Goal: Information Seeking & Learning: Learn about a topic

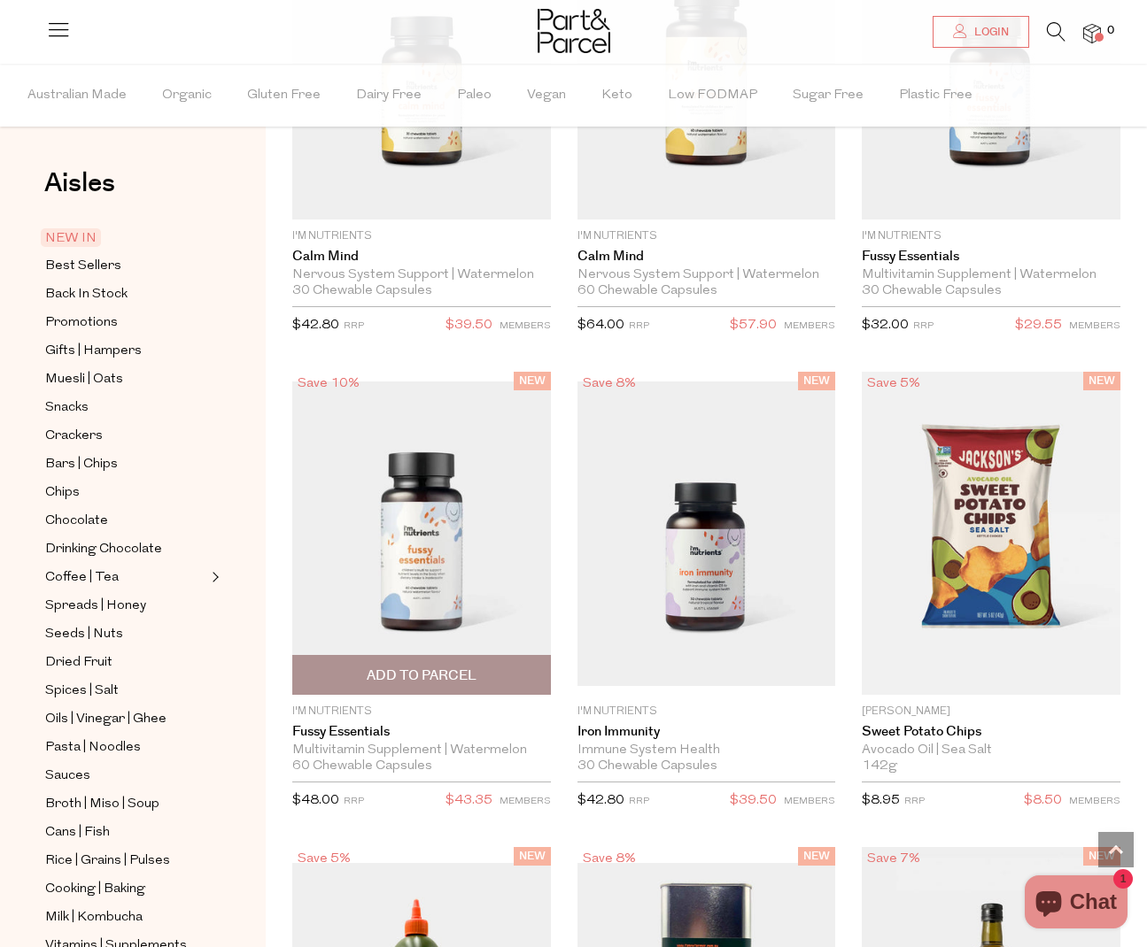
scroll to position [3317, 0]
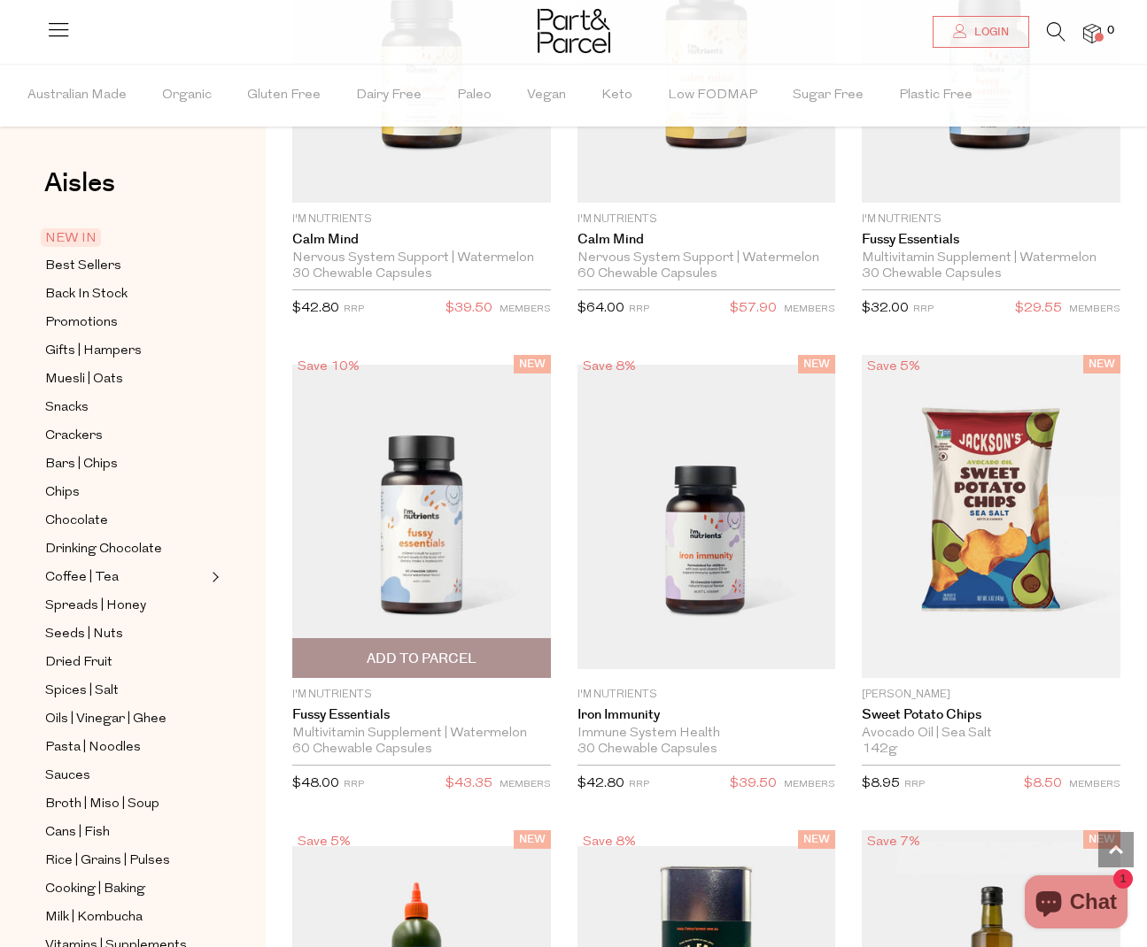
click at [470, 585] on img at bounding box center [421, 517] width 259 height 305
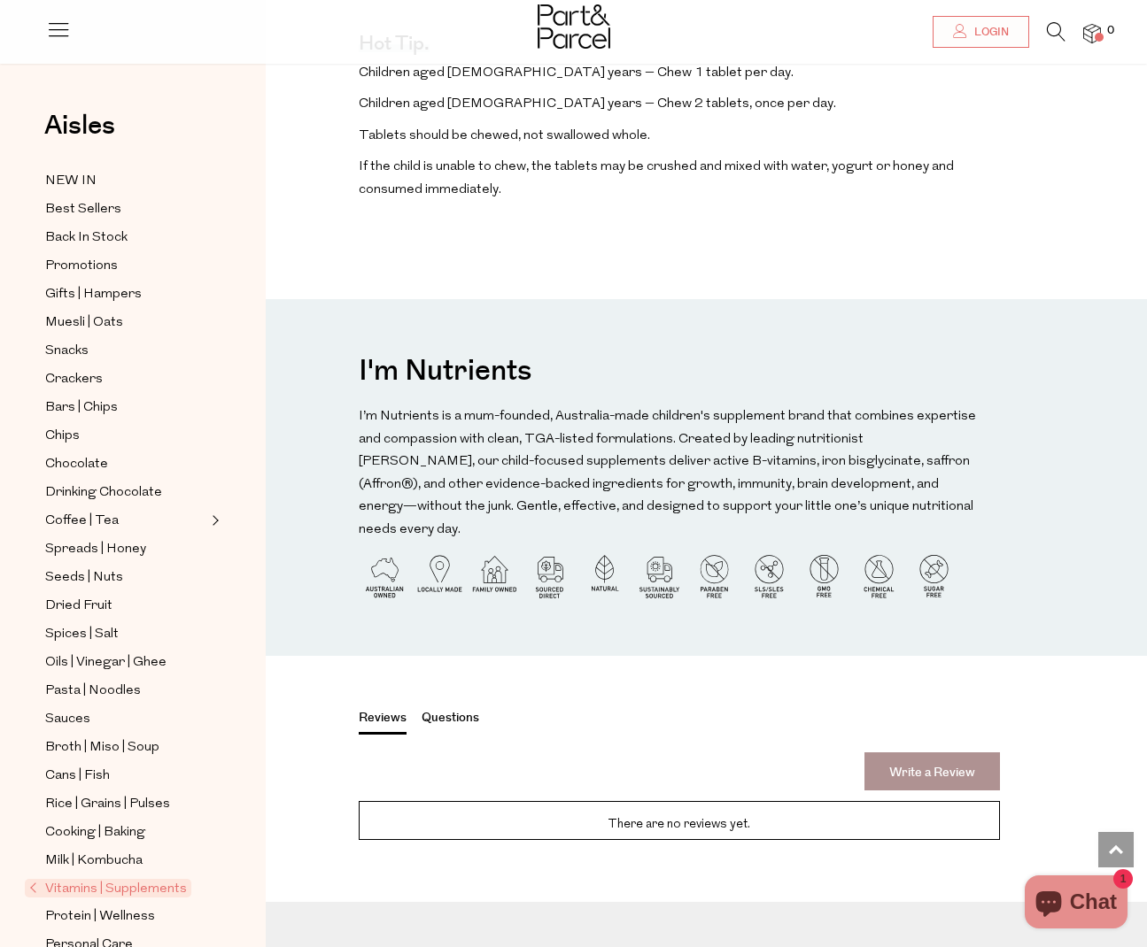
scroll to position [2436, 0]
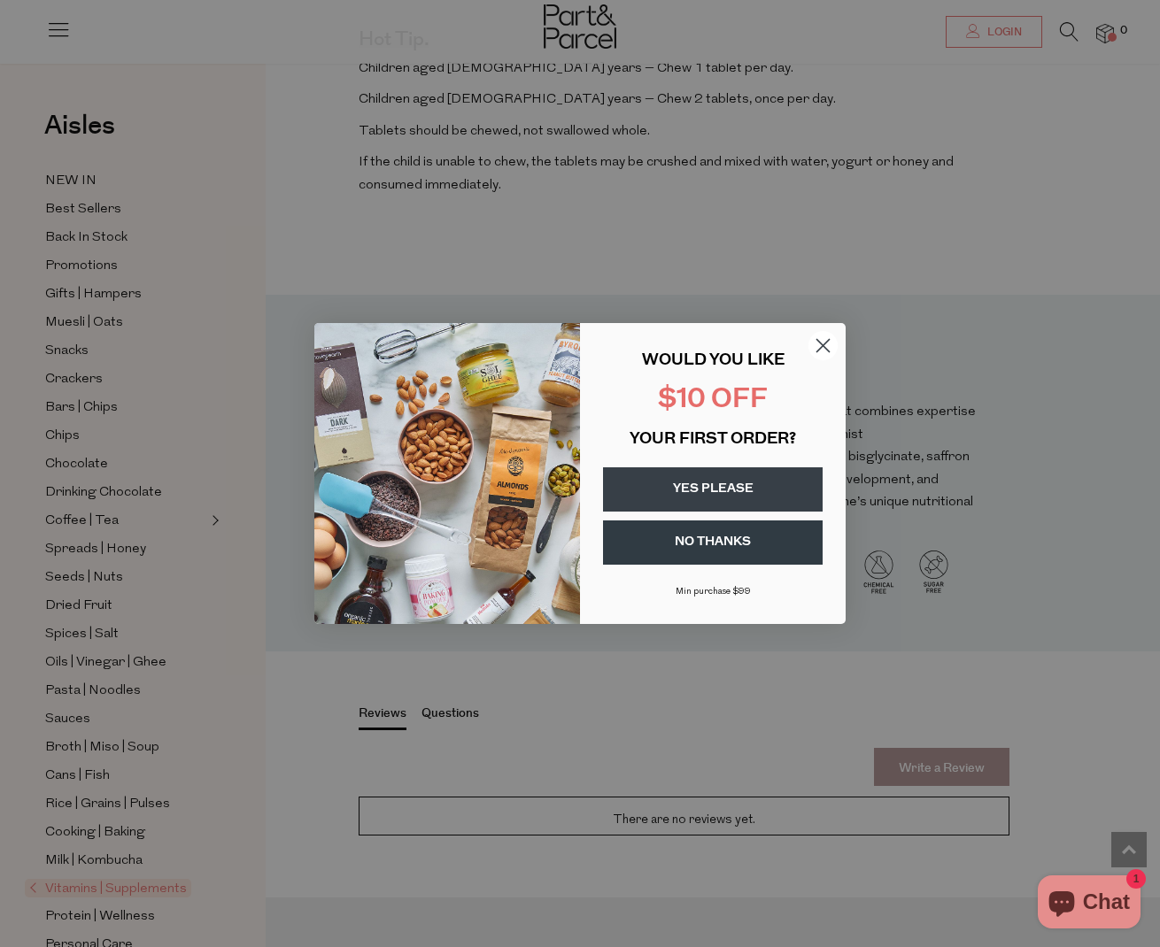
click at [828, 341] on icon "Close dialog" at bounding box center [823, 346] width 12 height 12
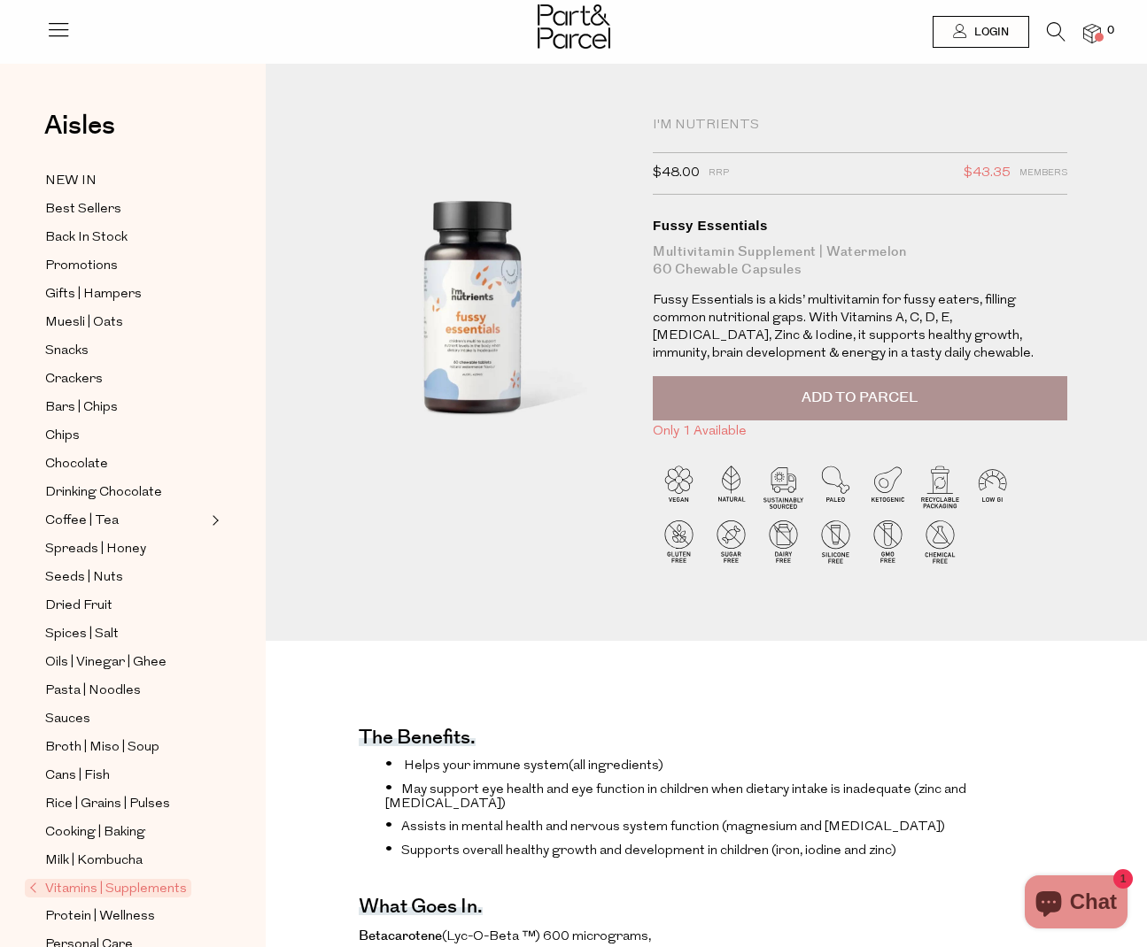
scroll to position [0, 0]
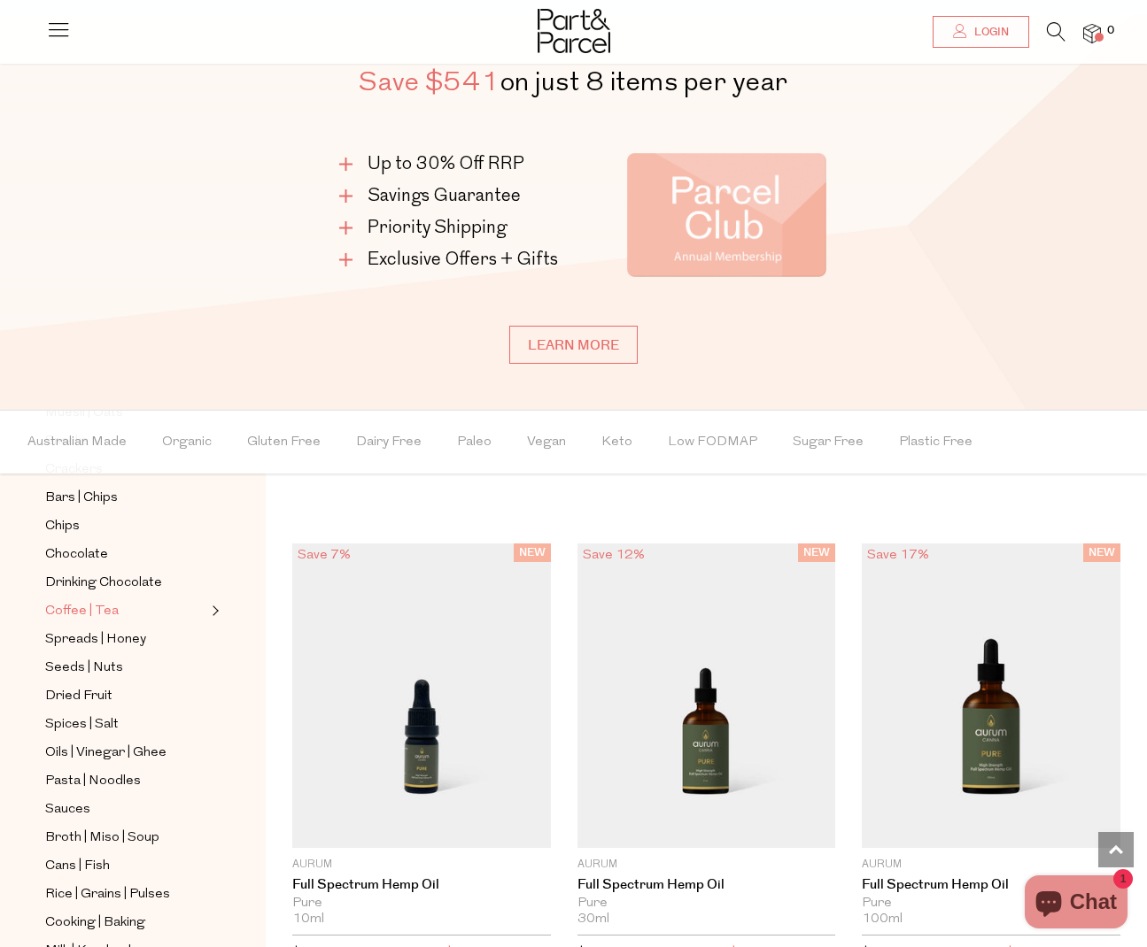
scroll to position [313, 0]
click at [109, 576] on span "Drinking Chocolate" at bounding box center [103, 583] width 117 height 21
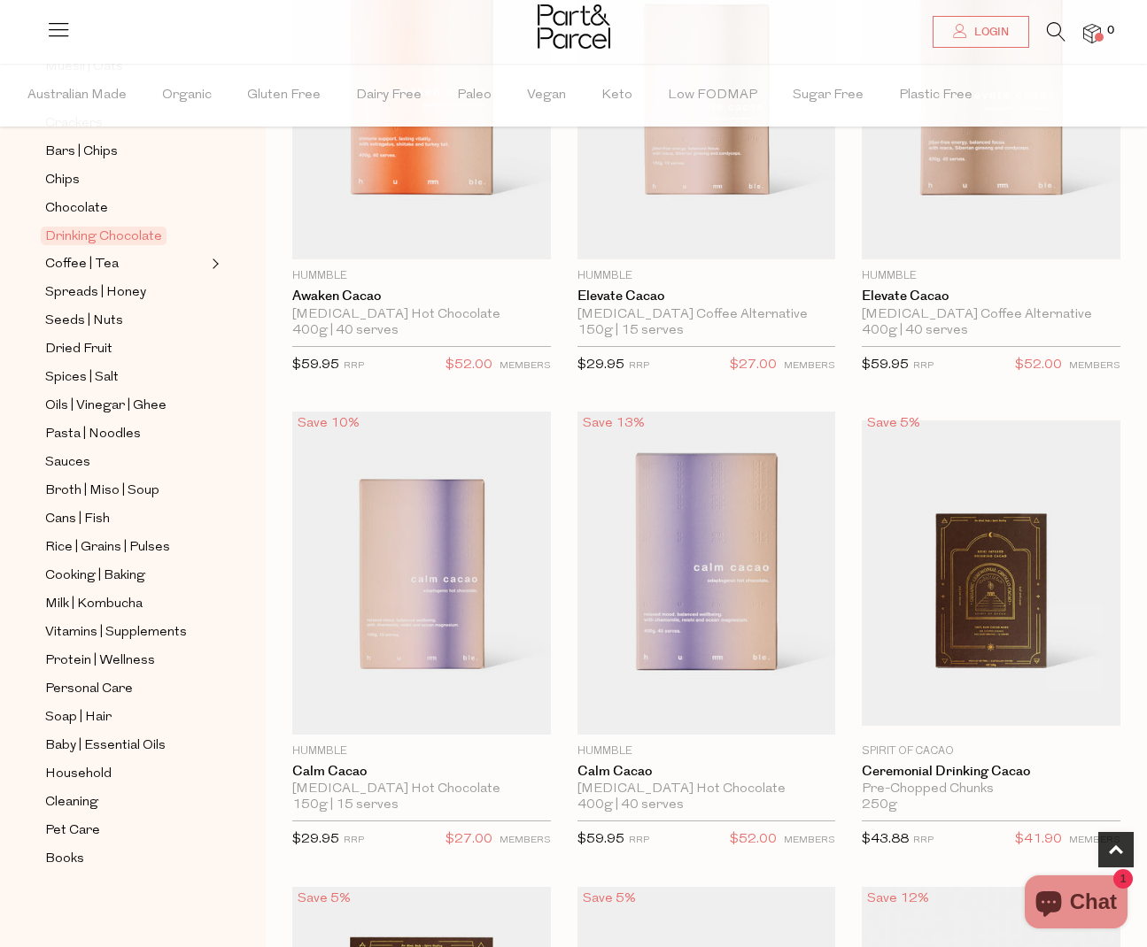
scroll to position [835, 8]
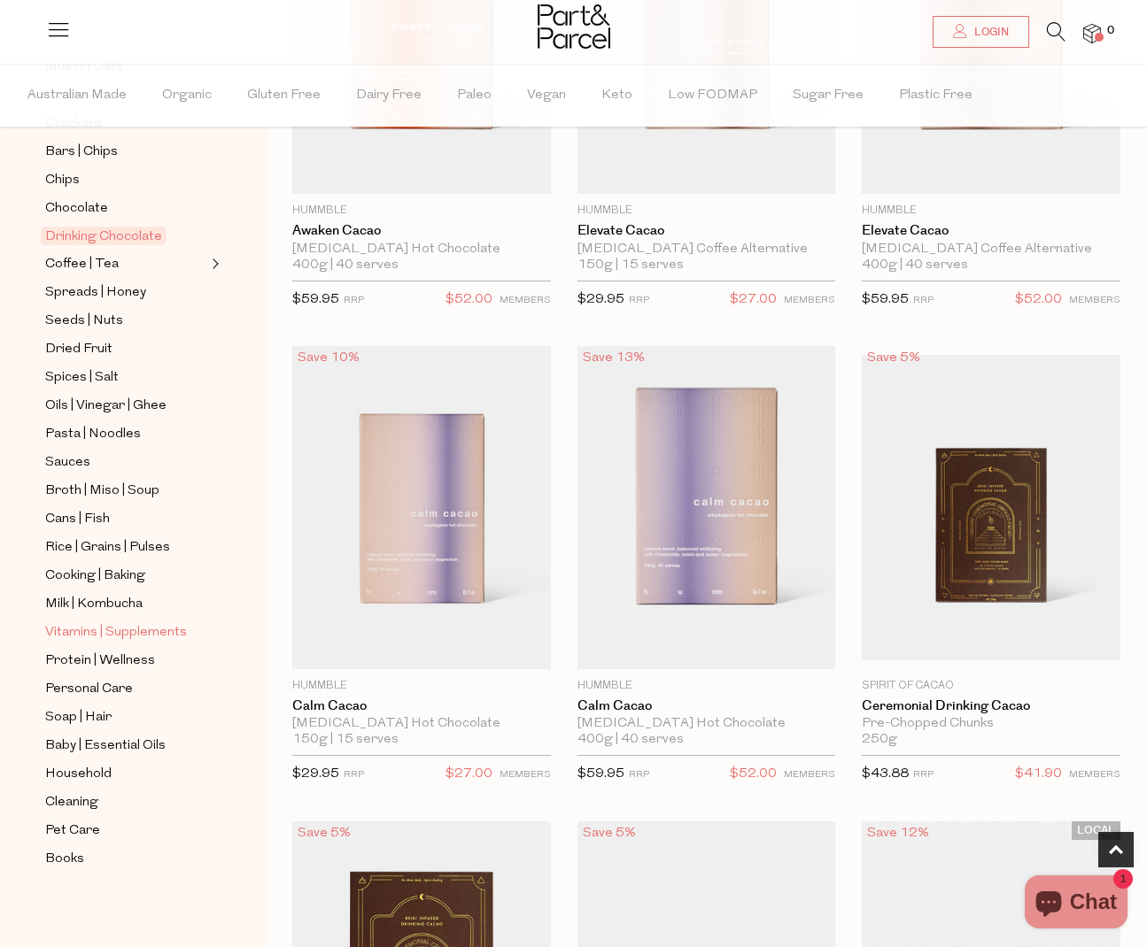
click at [73, 627] on span "Vitamins | Supplements" at bounding box center [116, 632] width 142 height 21
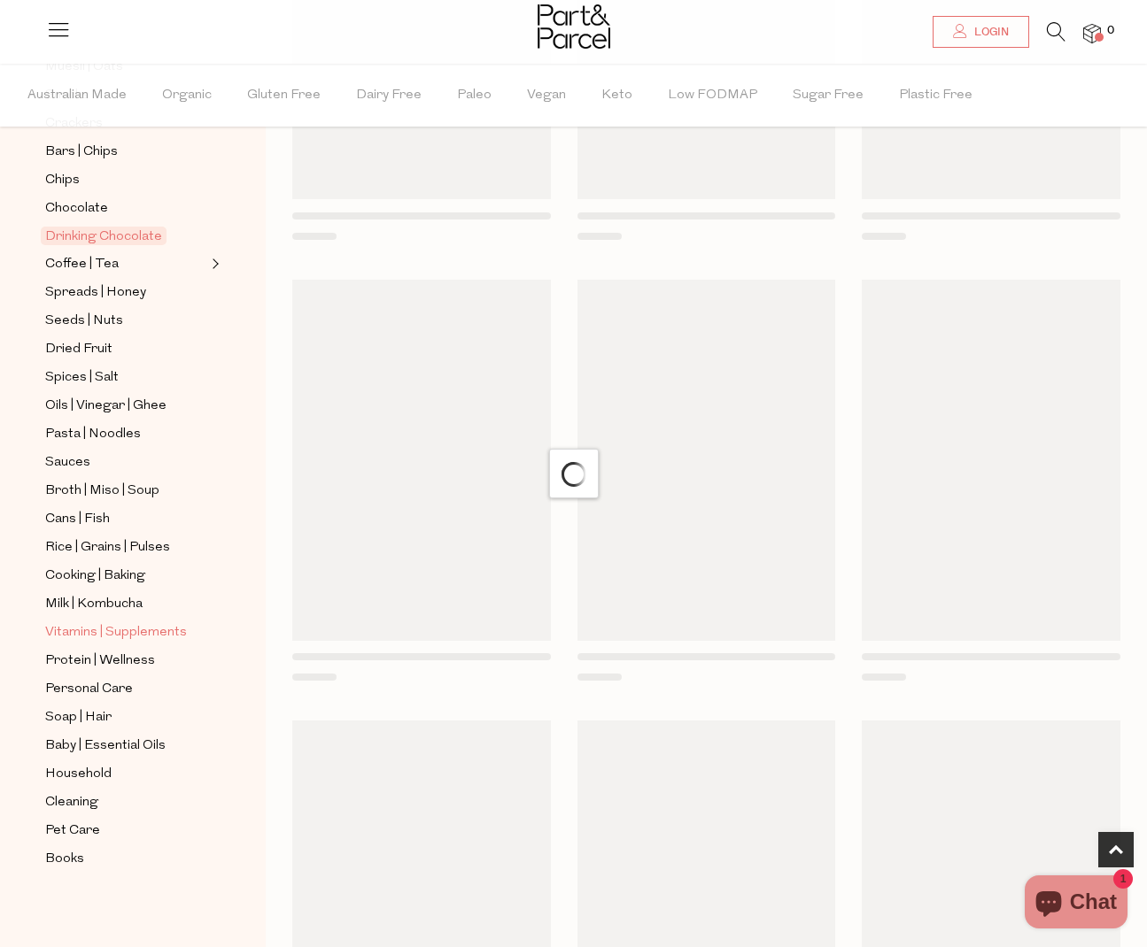
scroll to position [0, 8]
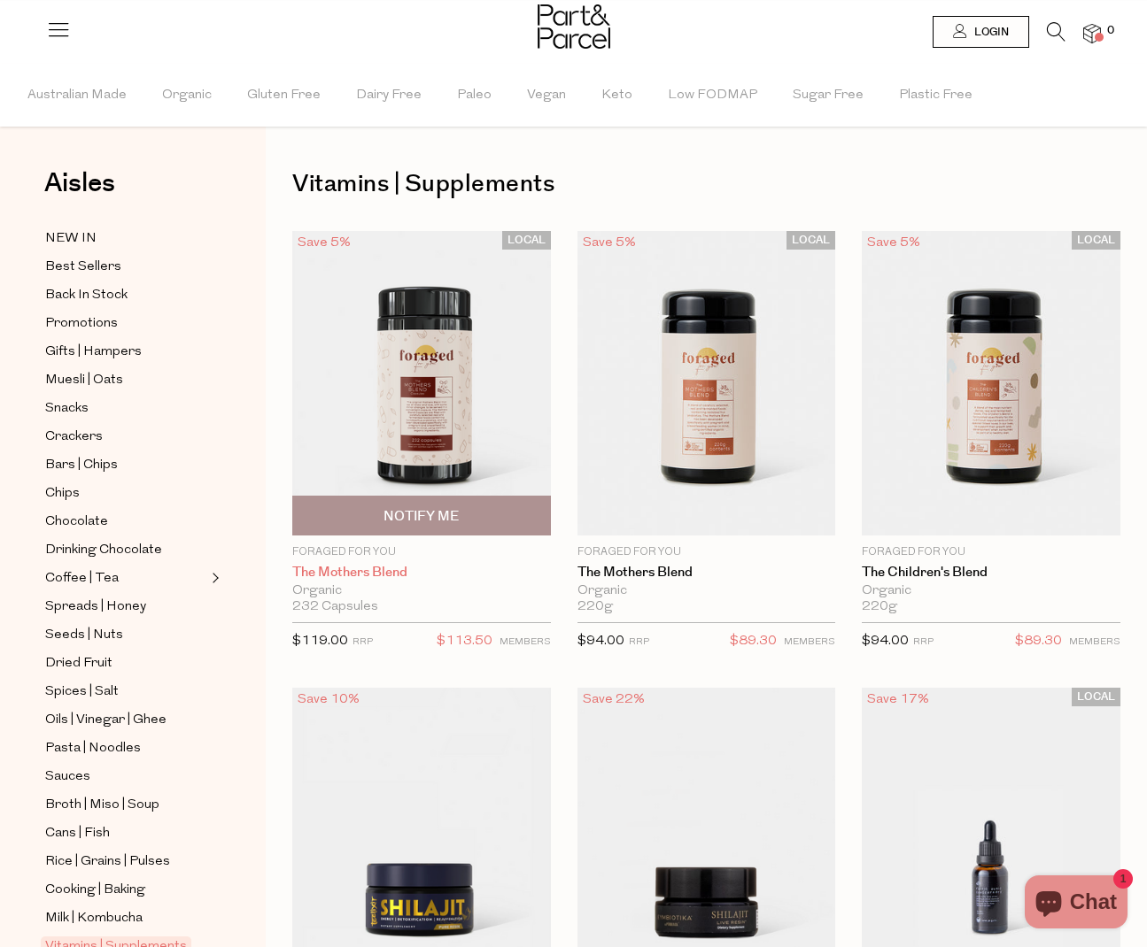
click at [352, 570] on link "The Mothers Blend" at bounding box center [421, 573] width 259 height 16
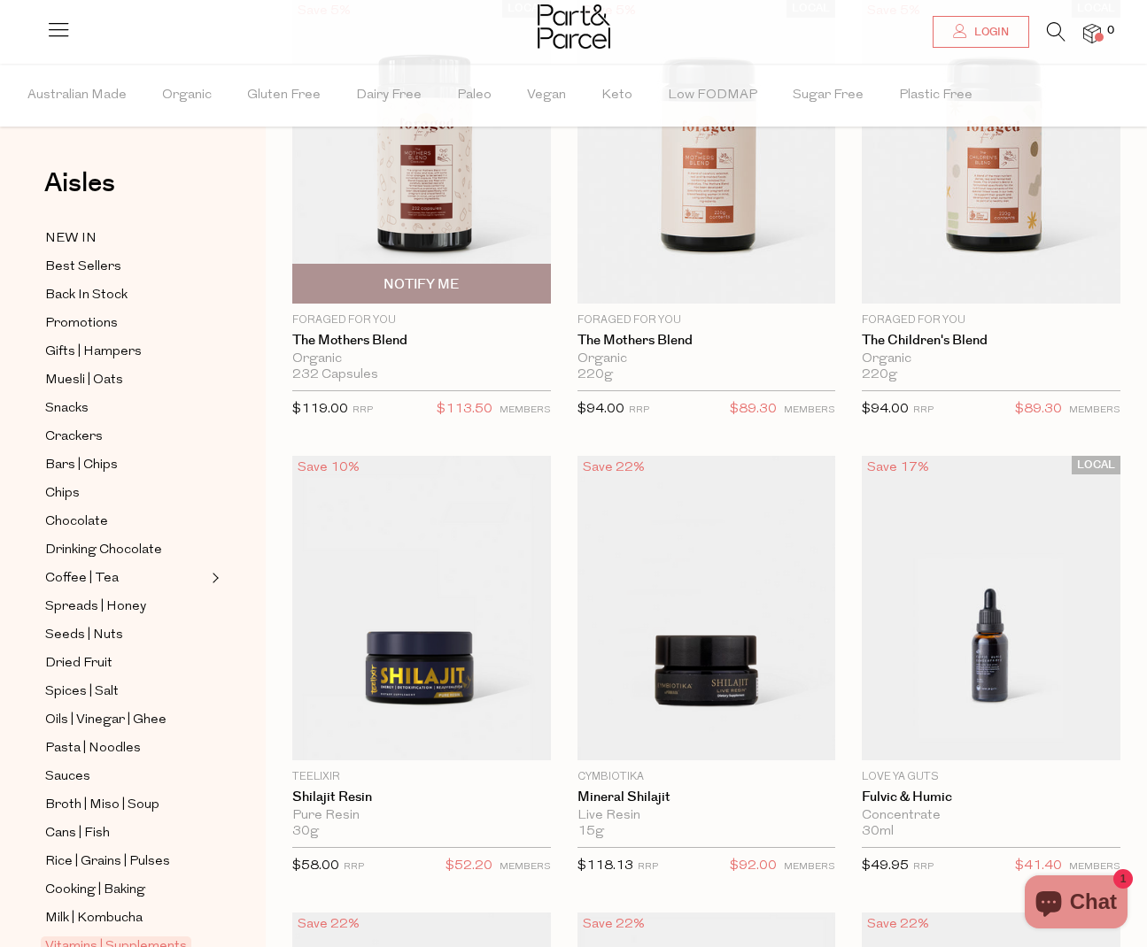
scroll to position [233, 0]
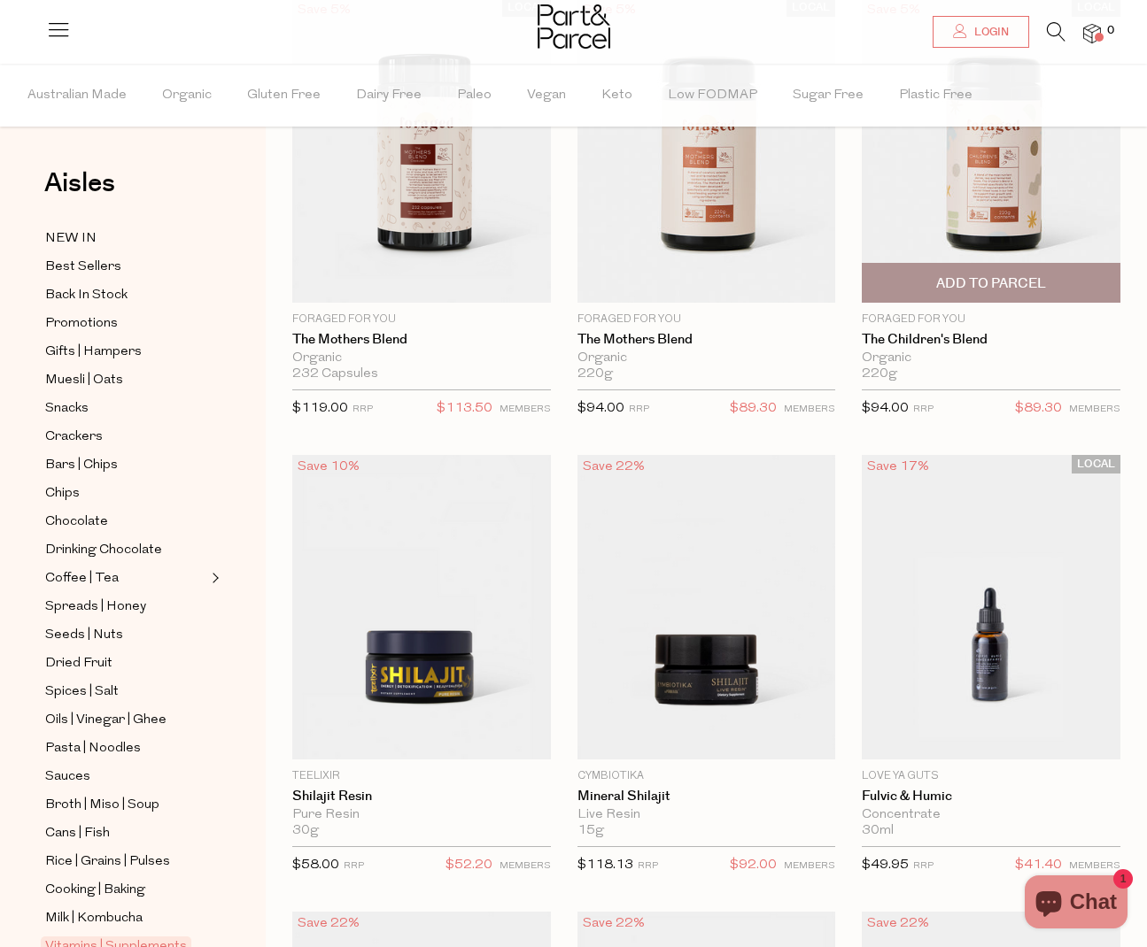
click at [989, 200] on img at bounding box center [991, 150] width 259 height 305
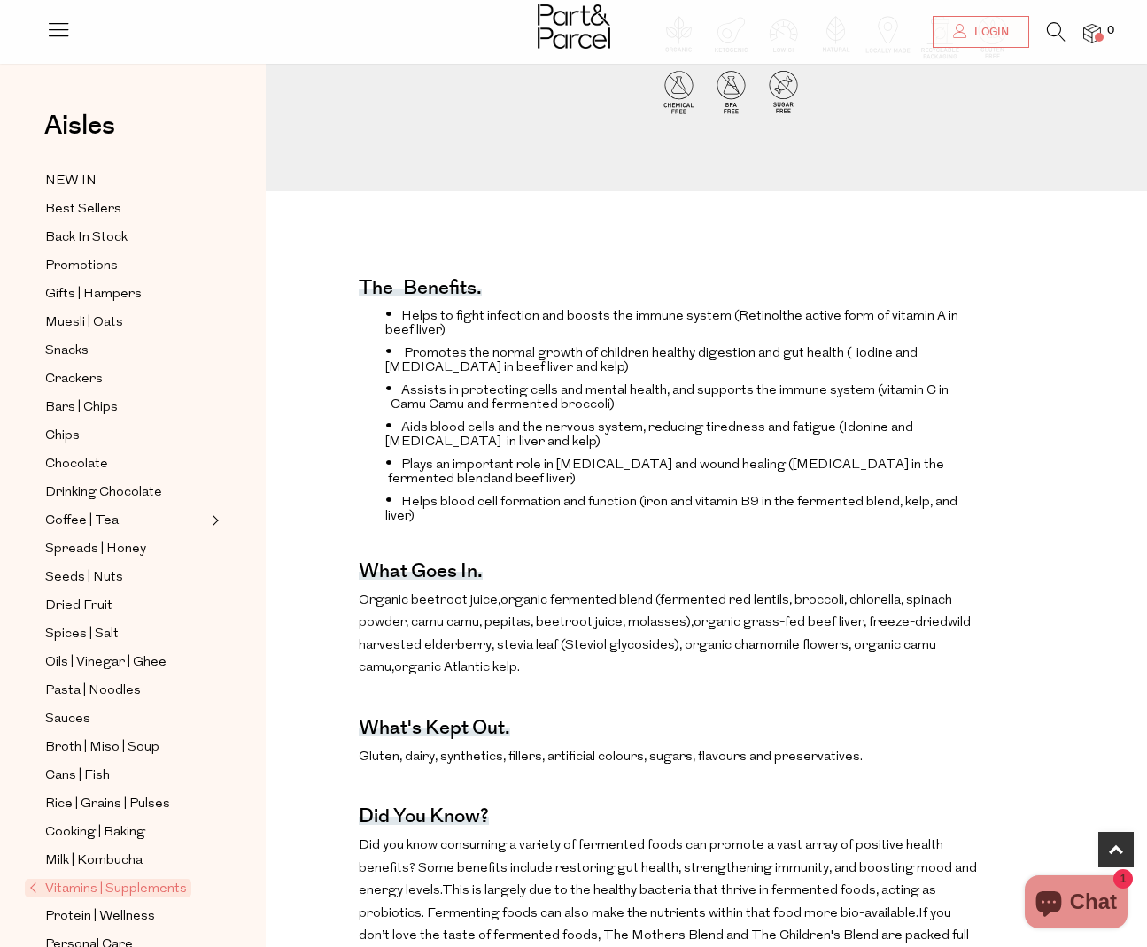
scroll to position [504, 0]
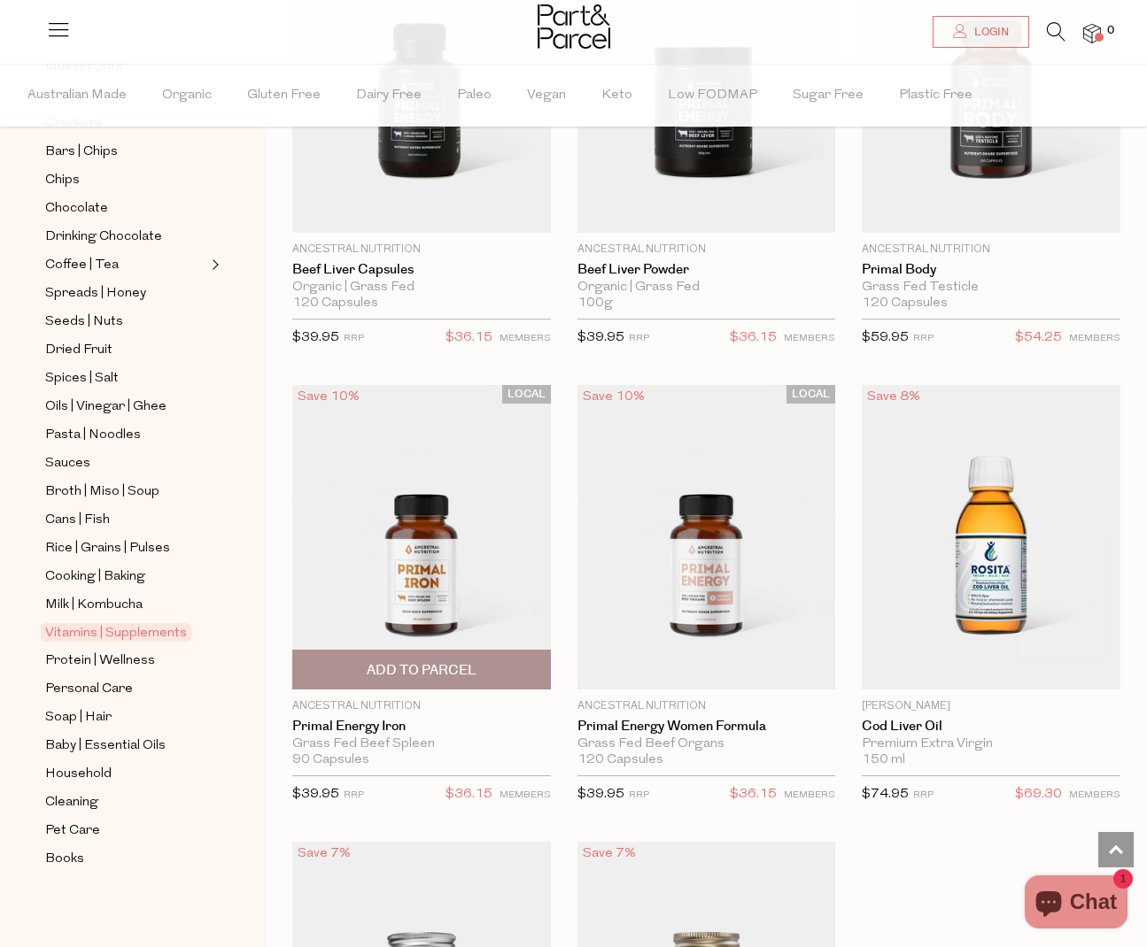
scroll to position [7076, 0]
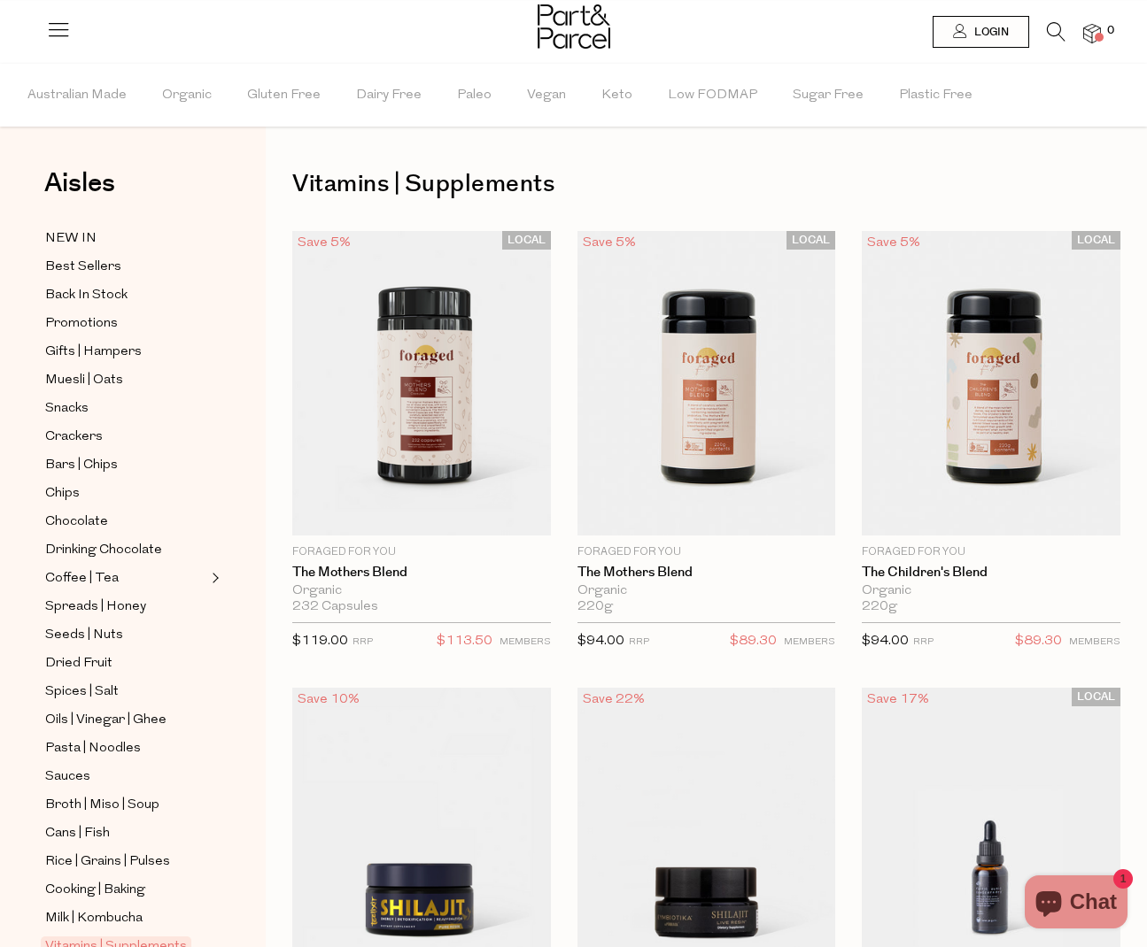
click at [1055, 28] on icon at bounding box center [1056, 31] width 19 height 19
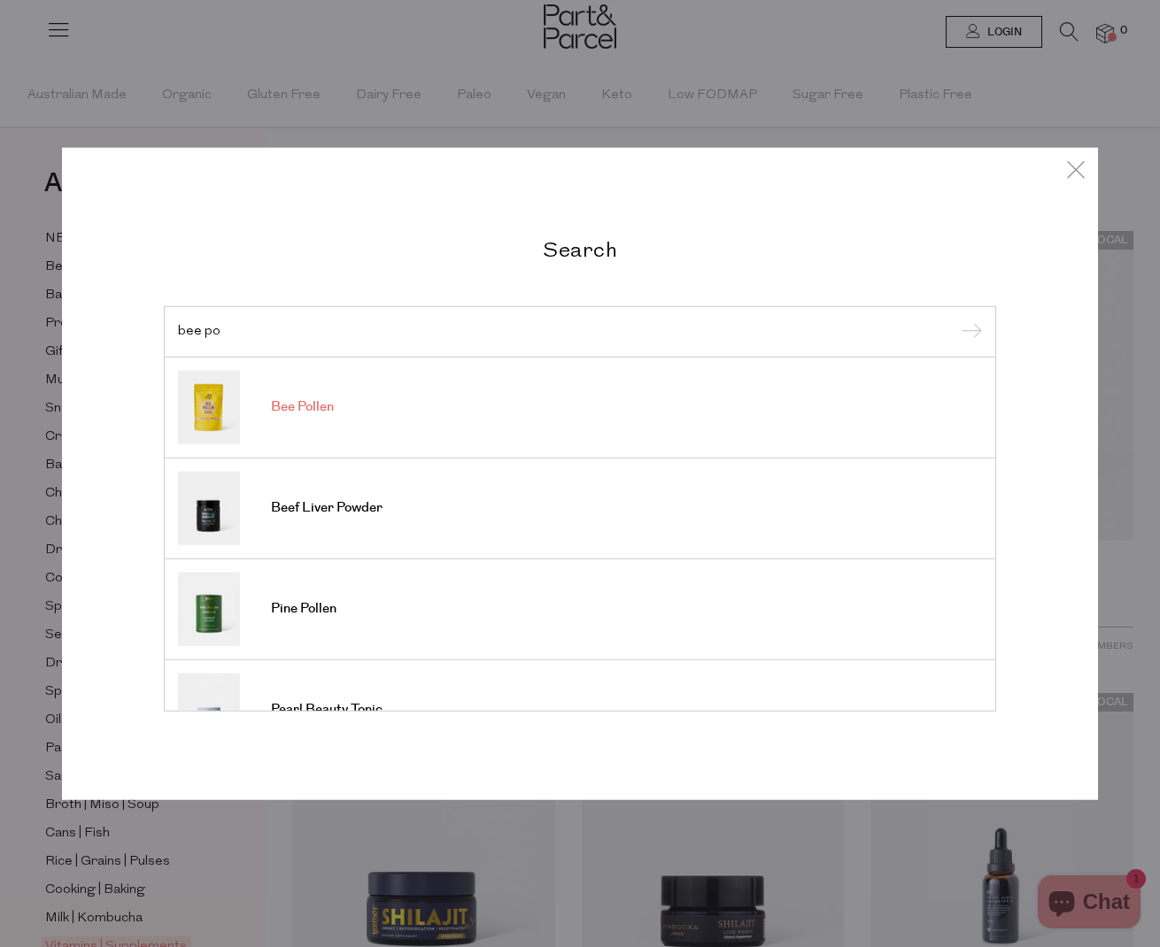
type input "bee po"
click at [305, 400] on span "Bee Pollen" at bounding box center [302, 407] width 63 height 18
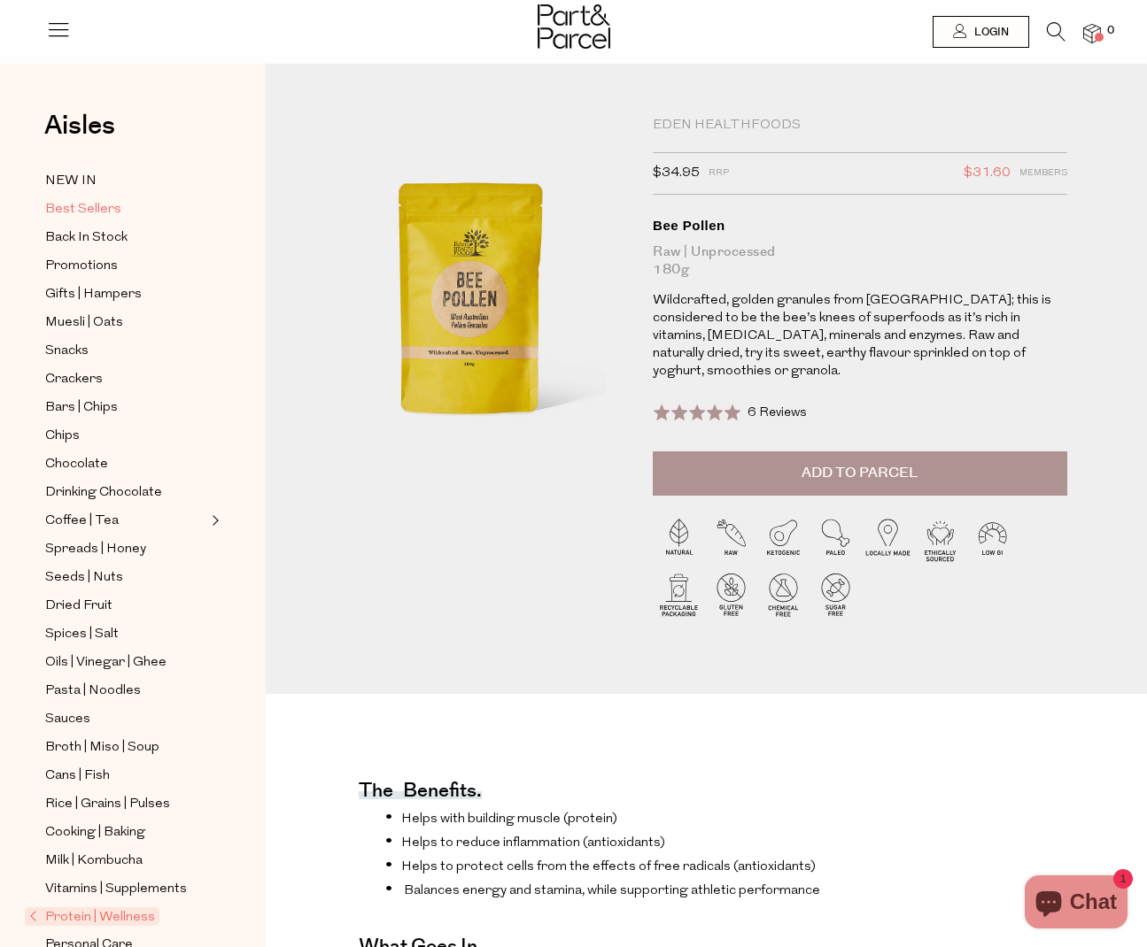
click at [82, 211] on span "Best Sellers" at bounding box center [83, 209] width 76 height 21
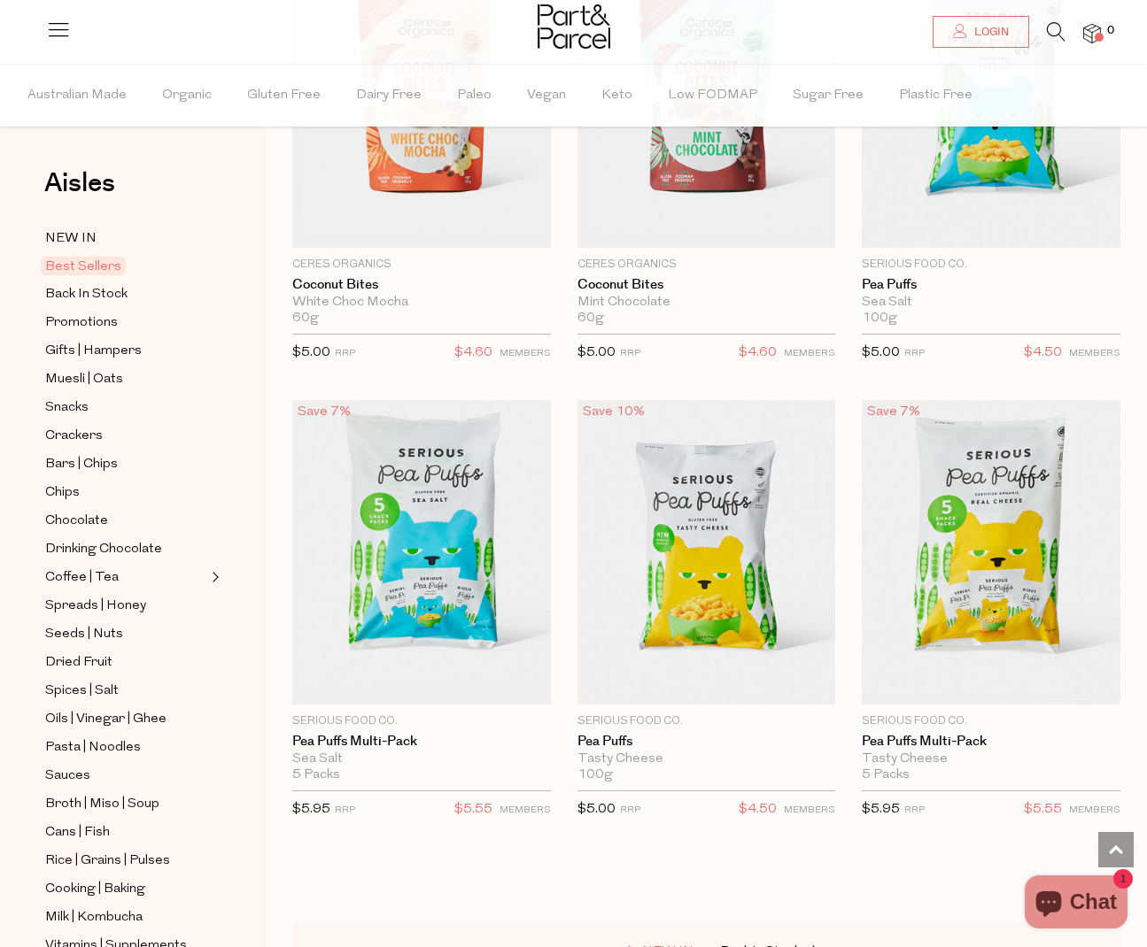
scroll to position [5715, 3]
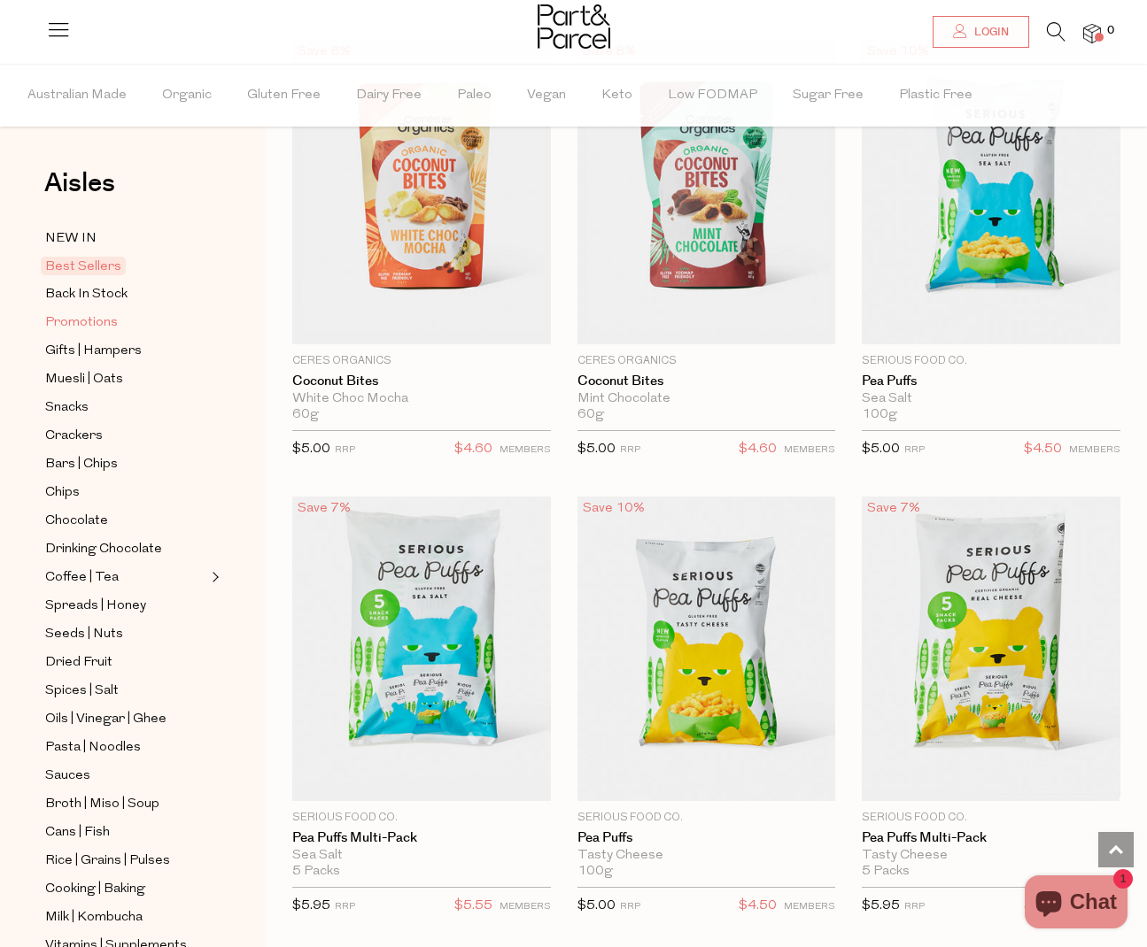
click at [73, 328] on span "Promotions" at bounding box center [81, 323] width 73 height 21
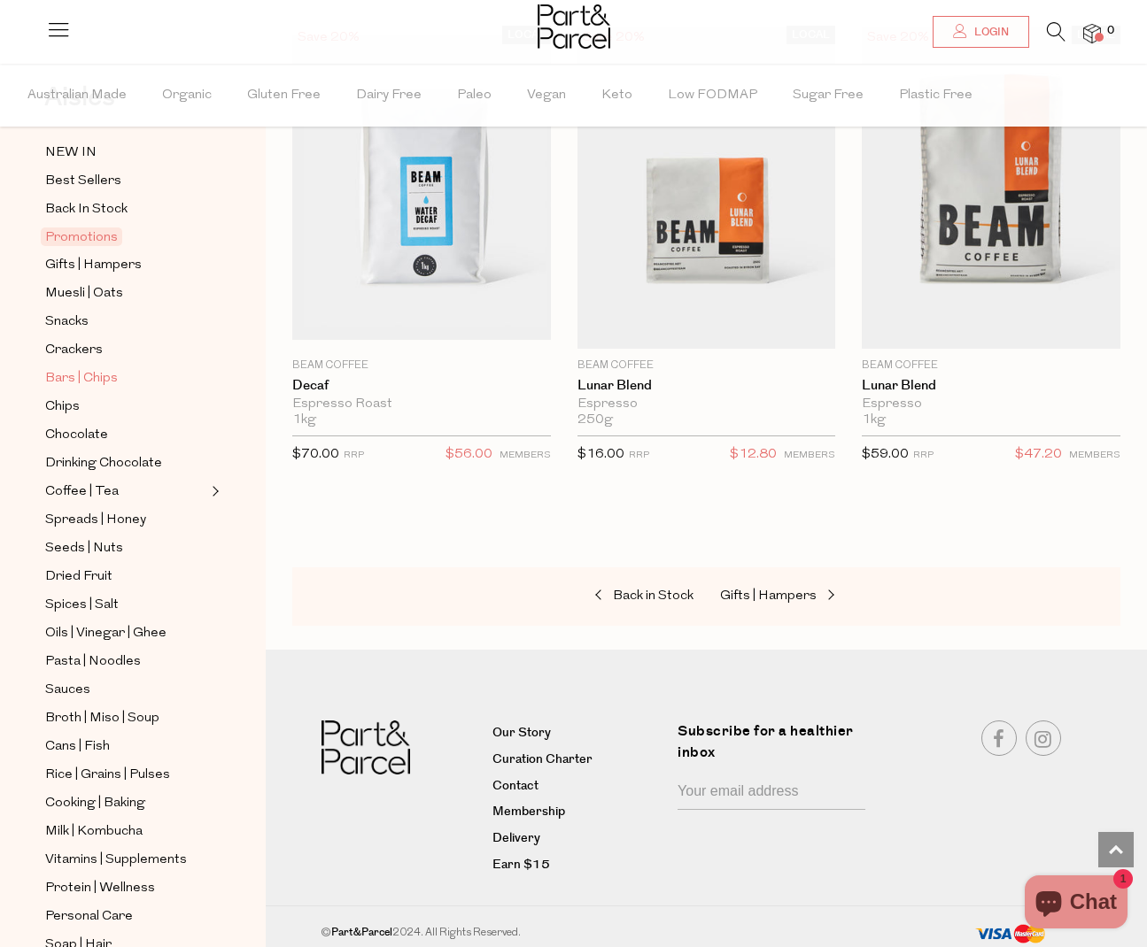
scroll to position [2945, 3]
click at [78, 265] on span "Gifts | Hampers" at bounding box center [93, 265] width 97 height 21
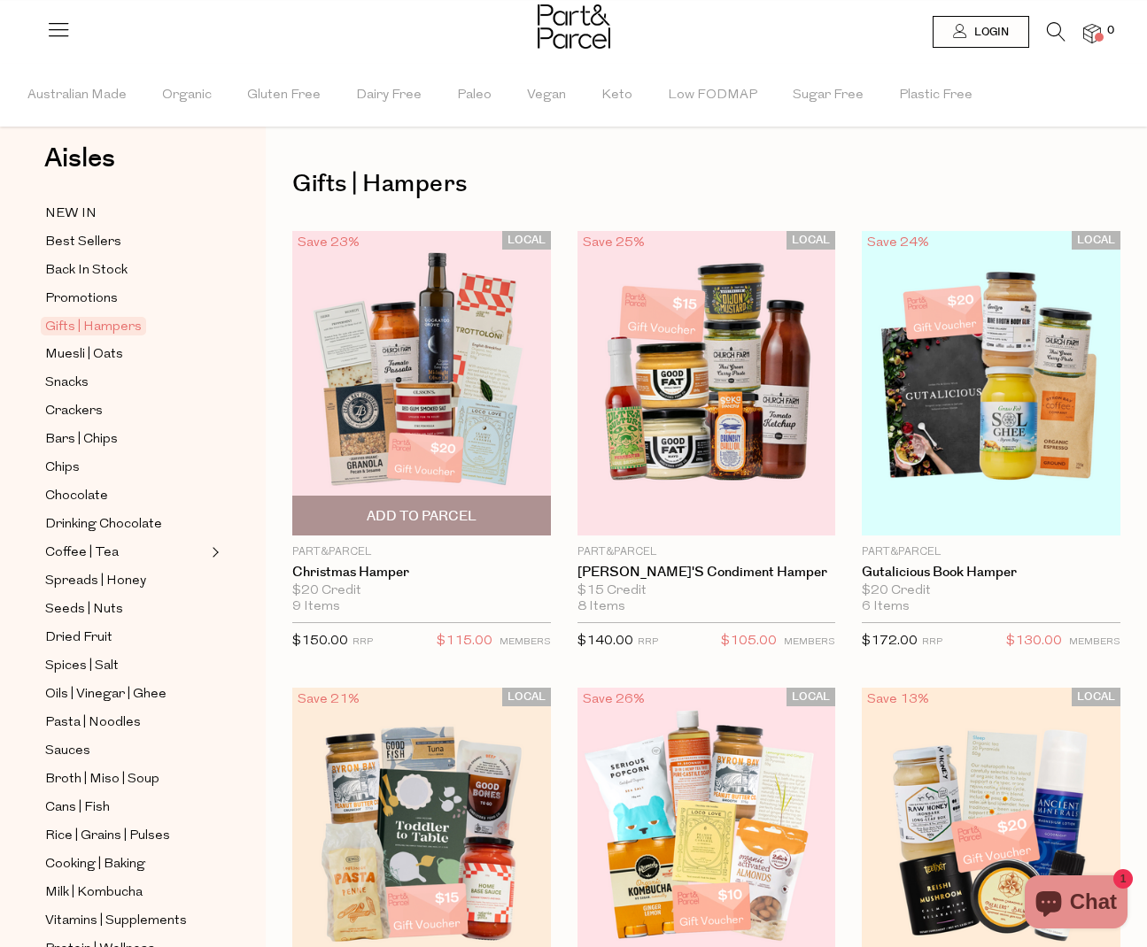
scroll to position [0, 5]
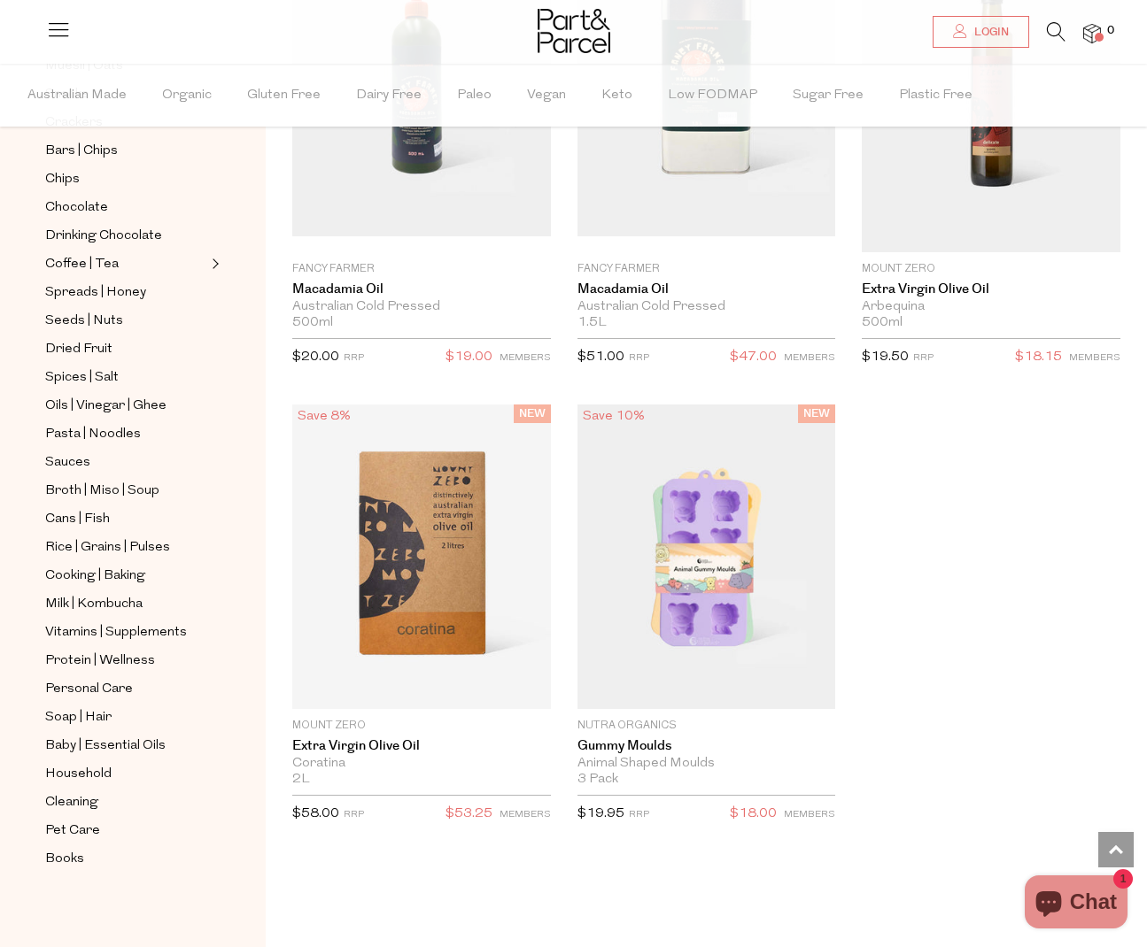
scroll to position [4226, 3]
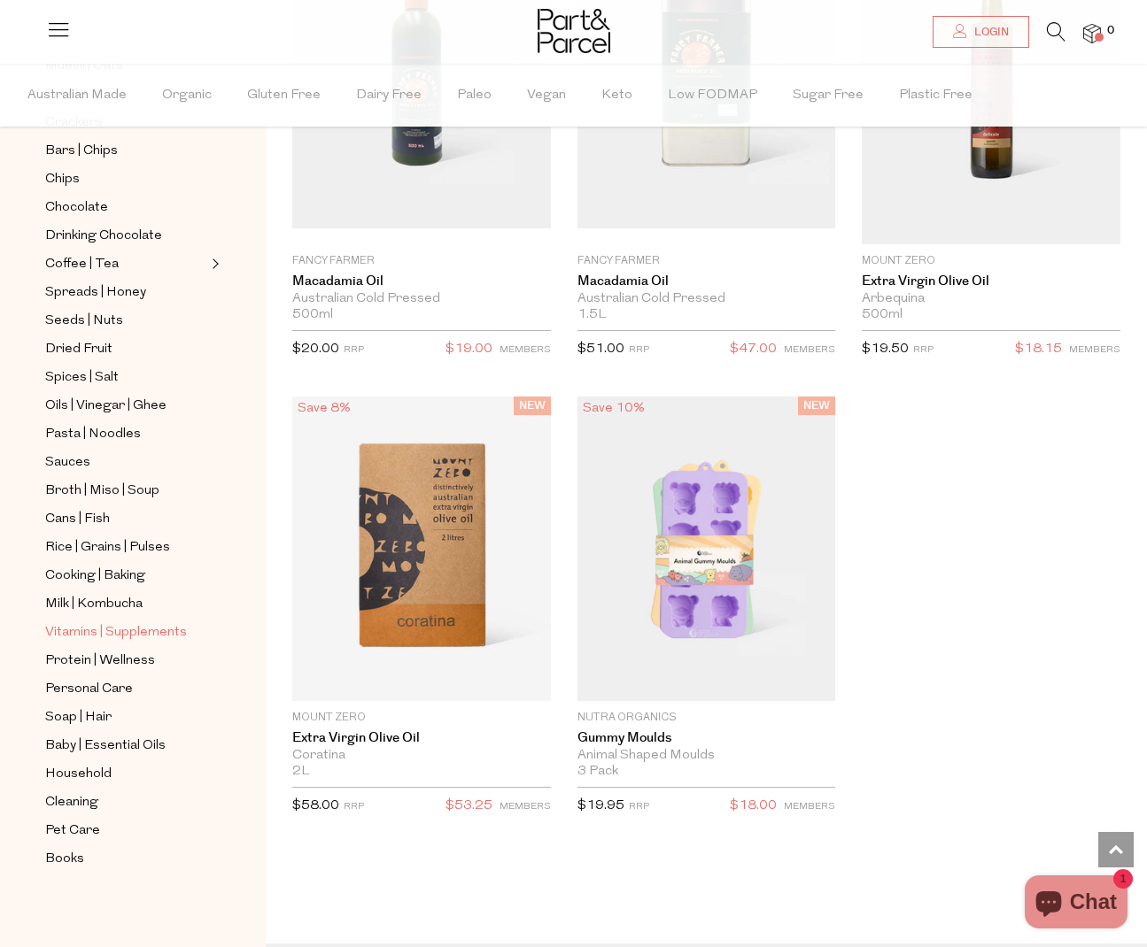
click at [126, 636] on span "Vitamins | Supplements" at bounding box center [116, 632] width 142 height 21
